Goal: Information Seeking & Learning: Learn about a topic

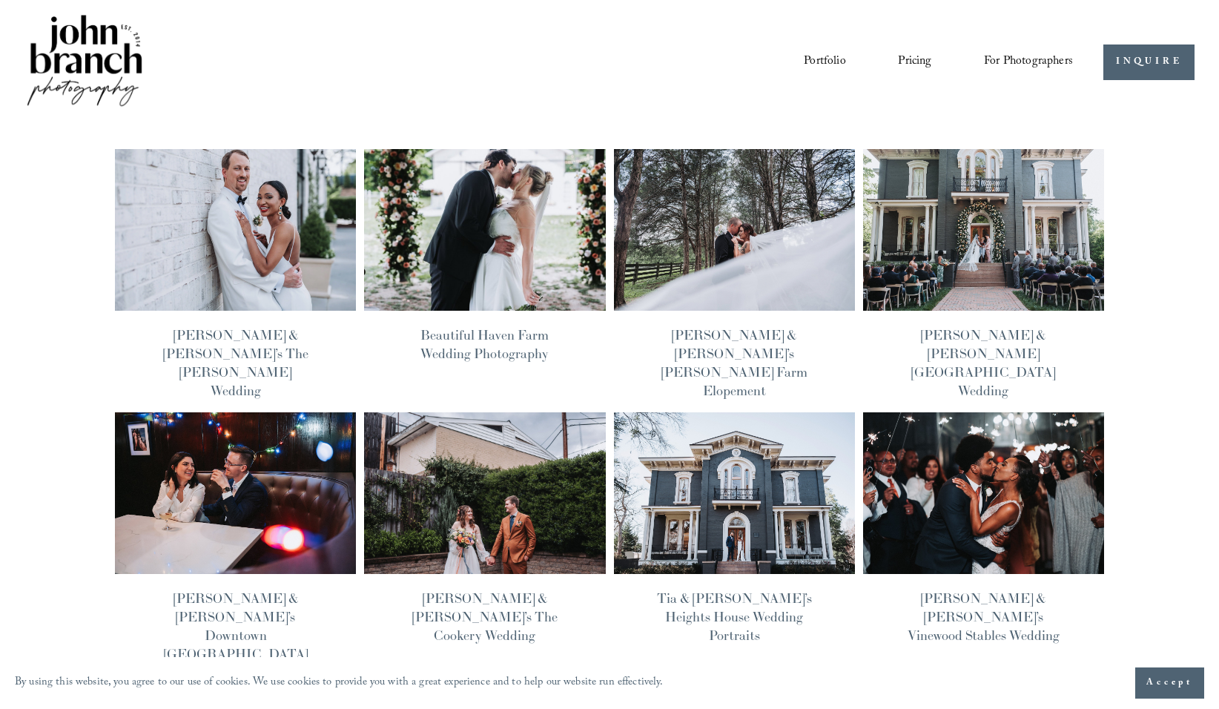
click at [205, 286] on img at bounding box center [235, 229] width 244 height 163
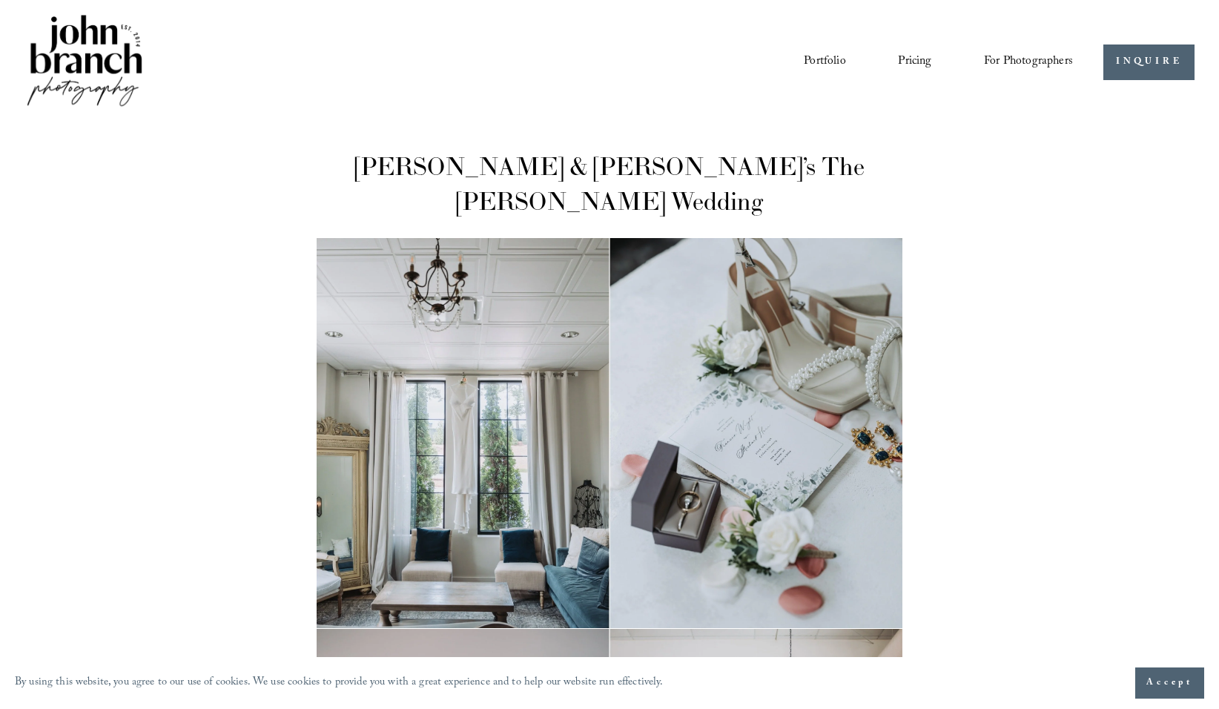
click at [85, 68] on img at bounding box center [84, 62] width 120 height 100
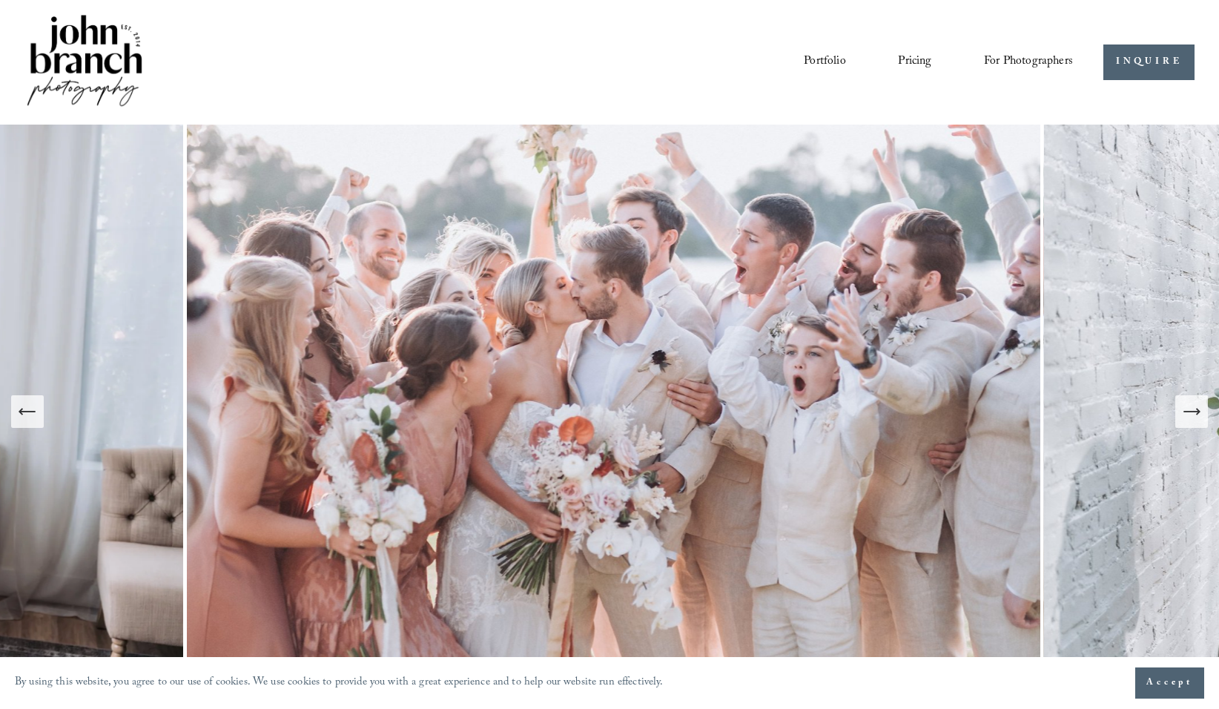
click at [1198, 416] on icon "Next Slide" at bounding box center [1192, 411] width 21 height 21
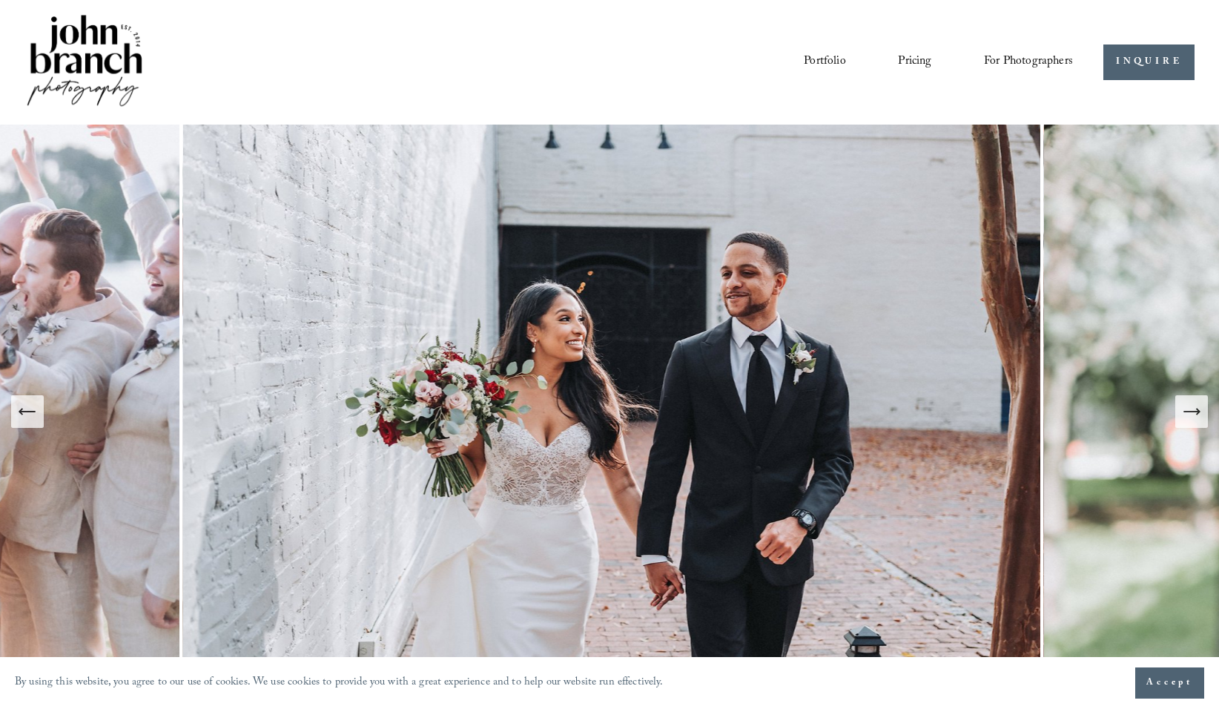
click at [1198, 416] on icon "Next Slide" at bounding box center [1192, 411] width 21 height 21
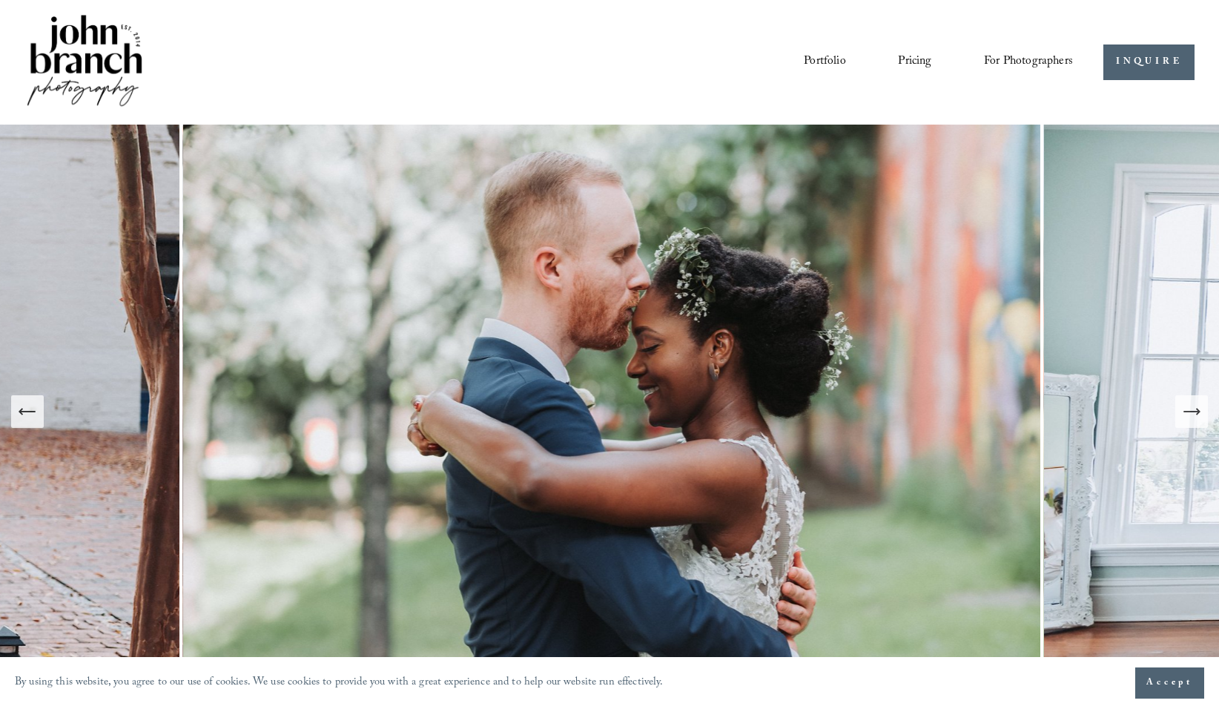
click at [1198, 416] on icon "Next Slide" at bounding box center [1192, 411] width 21 height 21
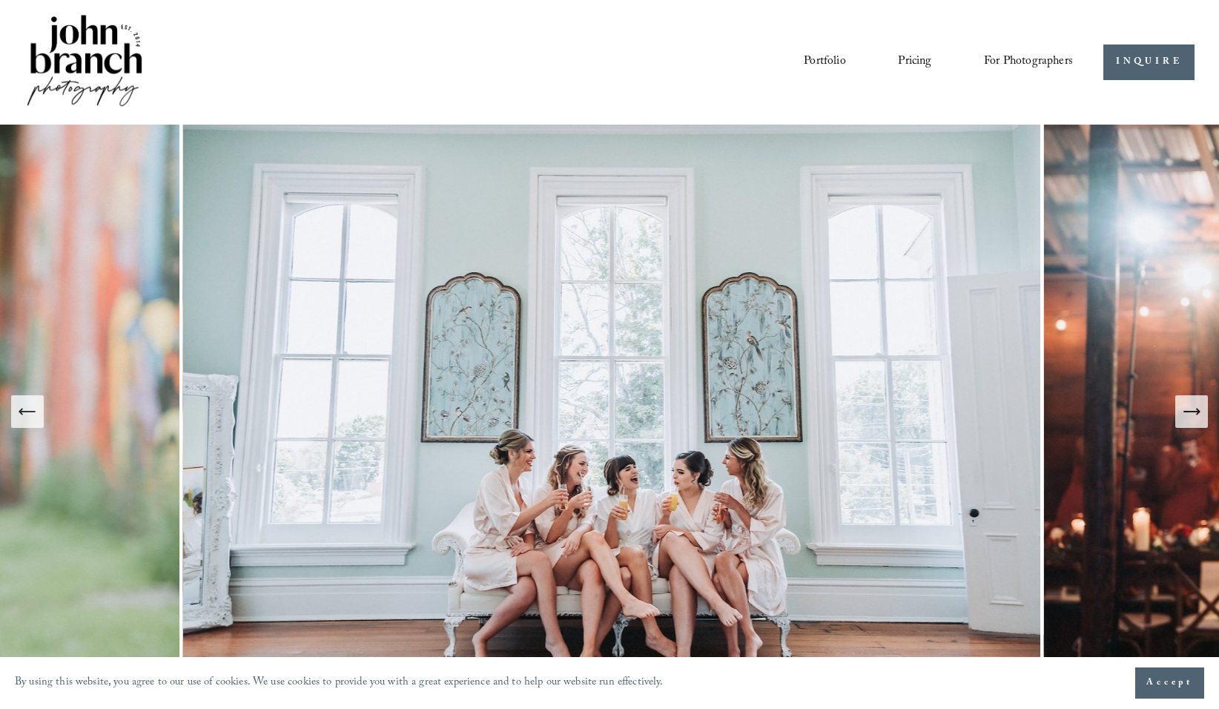
click at [1198, 416] on icon "Next Slide" at bounding box center [1192, 411] width 21 height 21
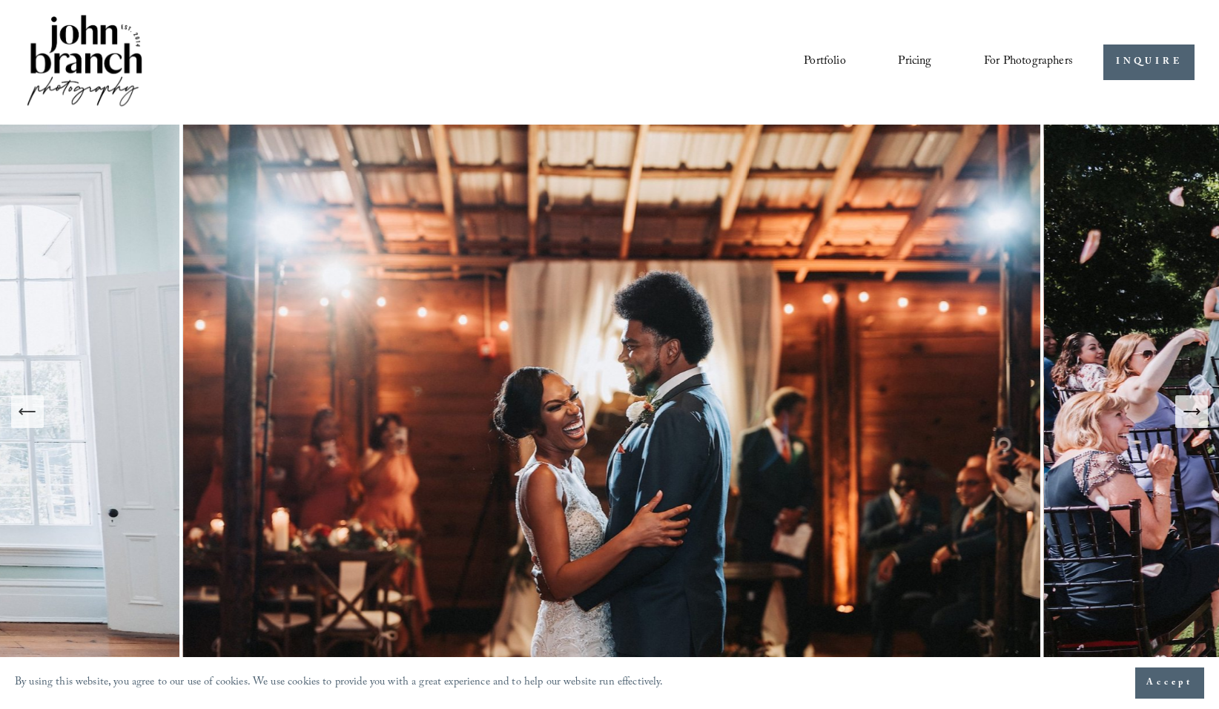
click at [1198, 416] on icon "Next Slide" at bounding box center [1192, 411] width 21 height 21
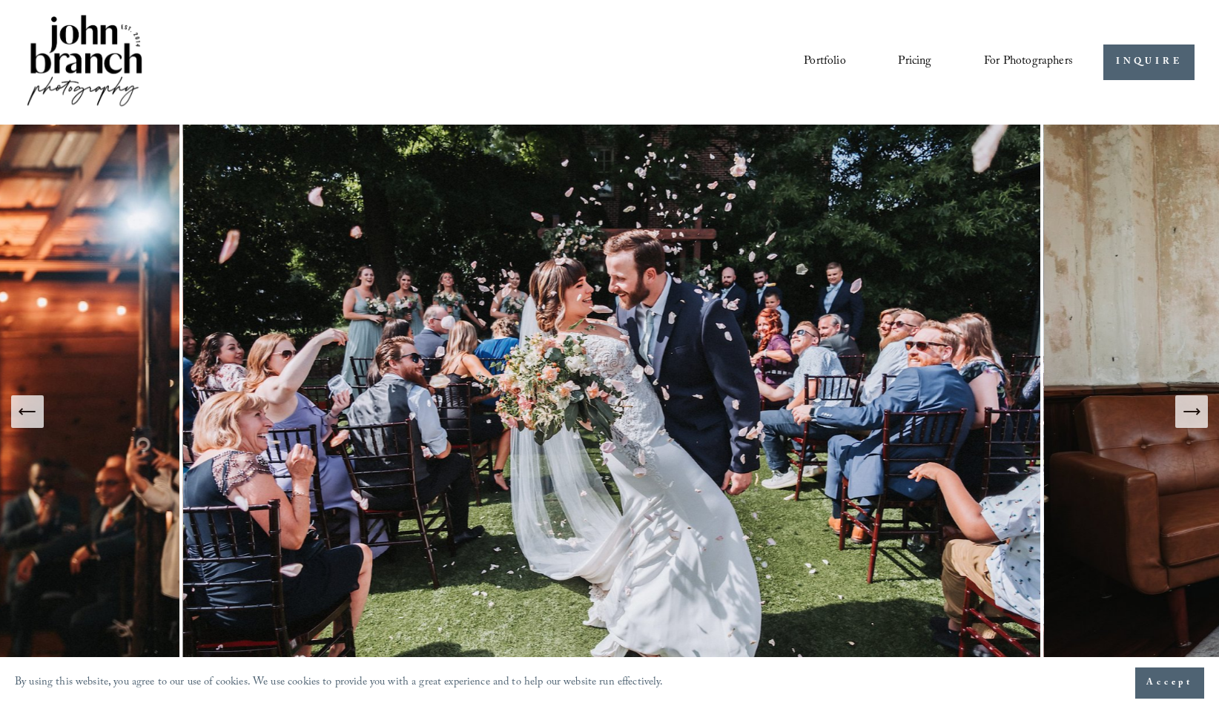
click at [0, 0] on link "Courses" at bounding box center [0, 0] width 0 height 0
